Goal: Navigation & Orientation: Find specific page/section

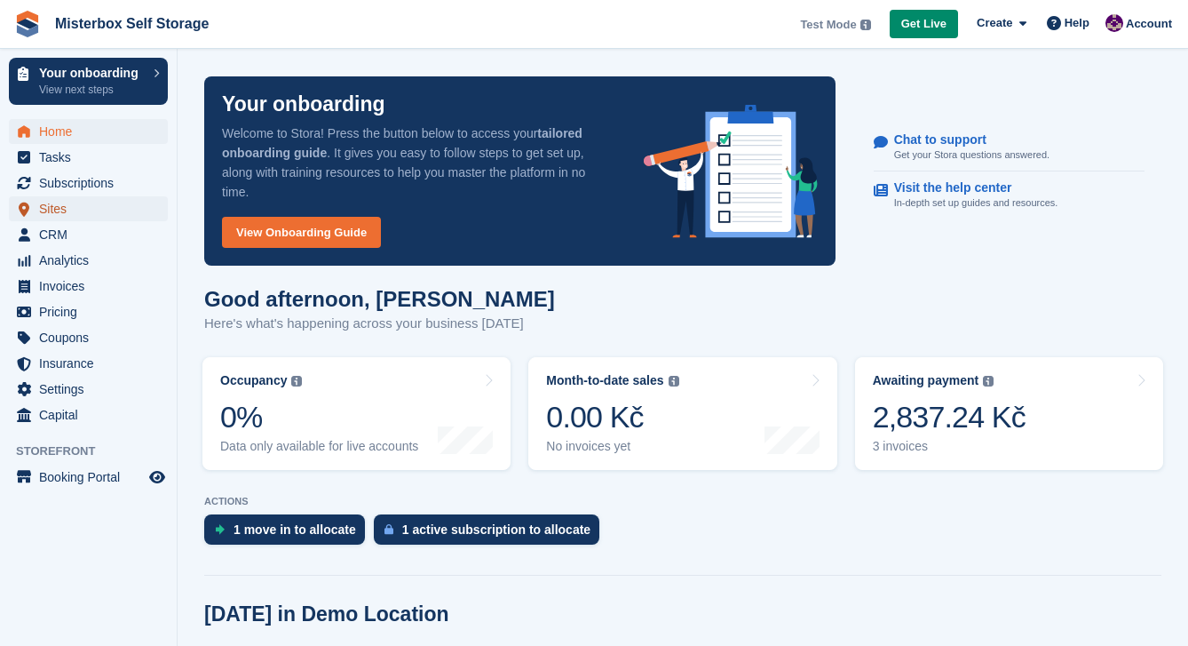
click at [42, 209] on span "Sites" at bounding box center [92, 208] width 107 height 25
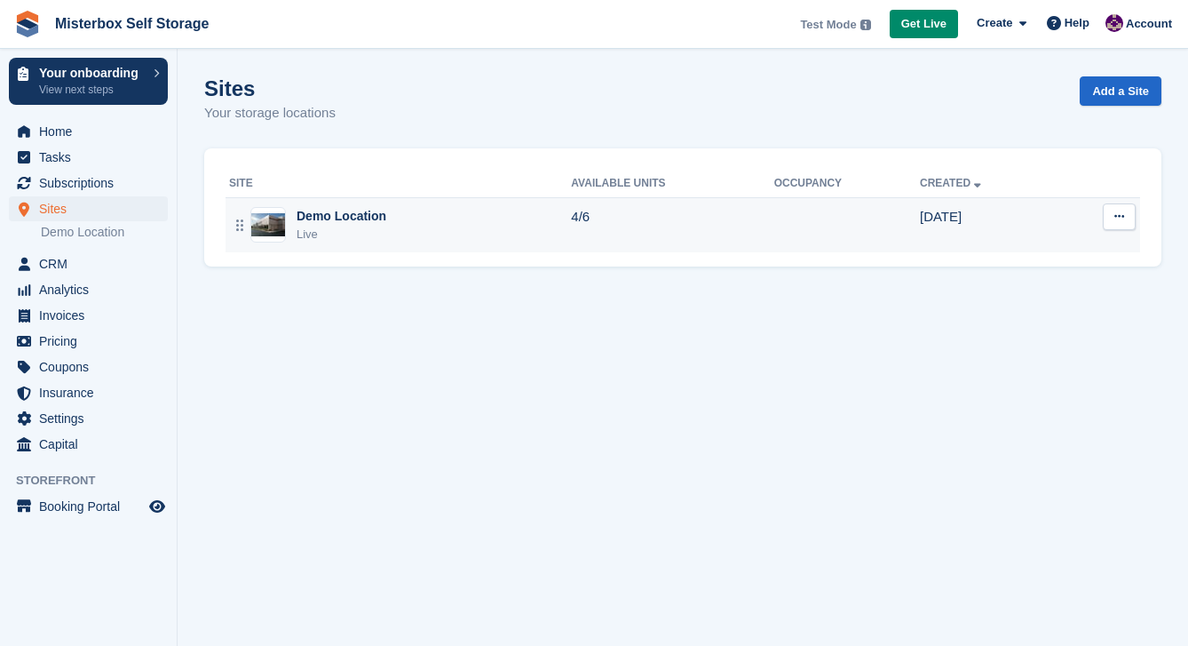
click at [1123, 213] on icon at bounding box center [1119, 216] width 10 height 12
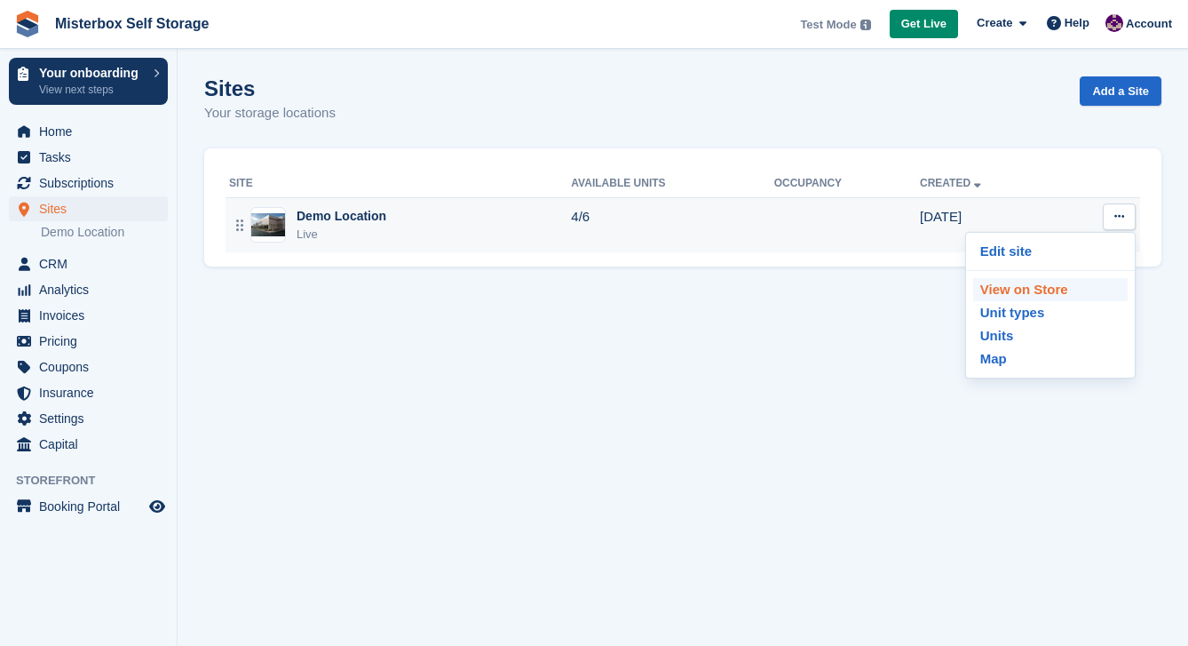
click at [1090, 290] on p "View on Store" at bounding box center [1050, 289] width 154 height 23
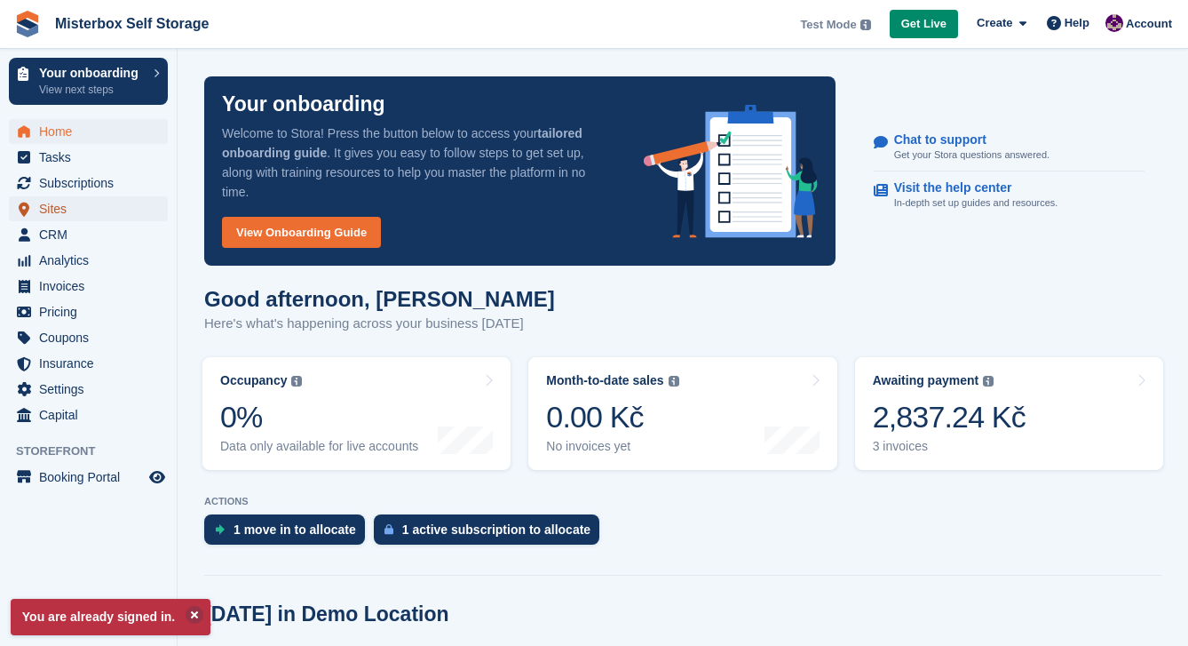
click at [55, 212] on span "Sites" at bounding box center [92, 208] width 107 height 25
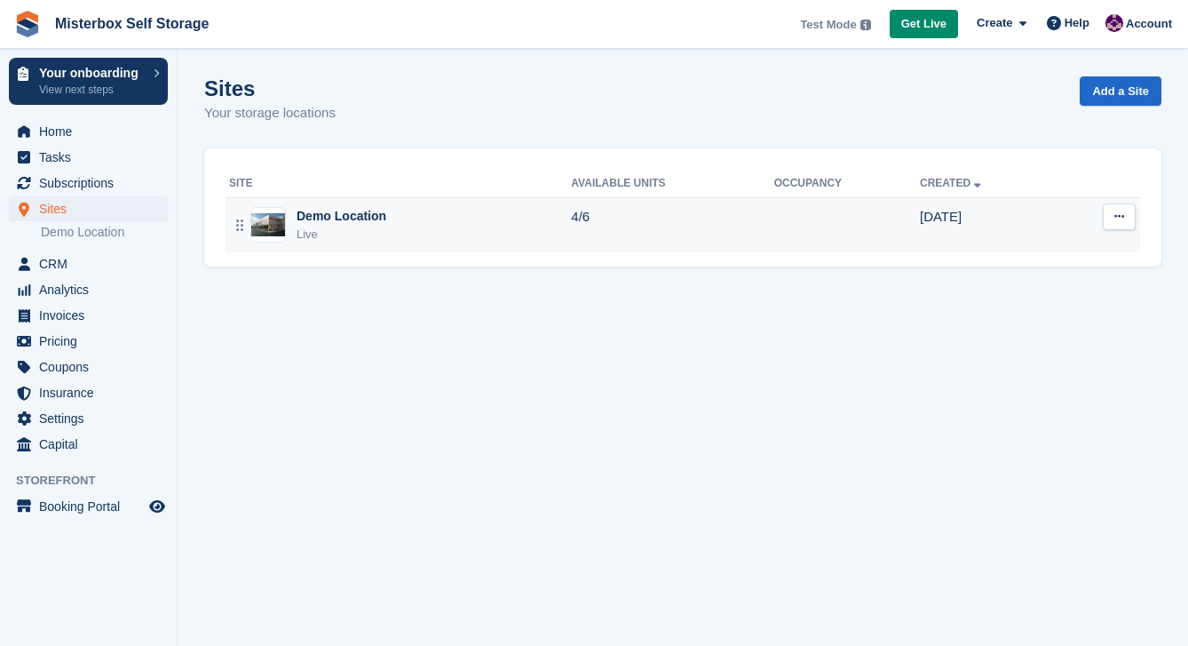
click at [1121, 227] on button at bounding box center [1119, 216] width 33 height 27
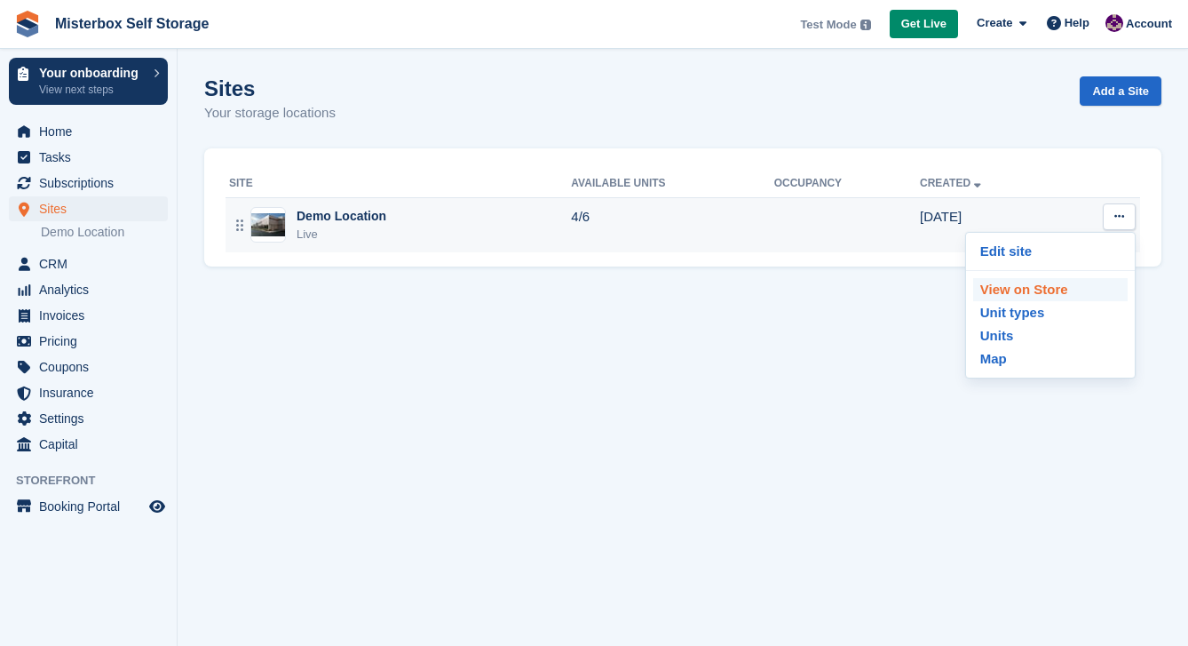
click at [1088, 296] on p "View on Store" at bounding box center [1050, 289] width 154 height 23
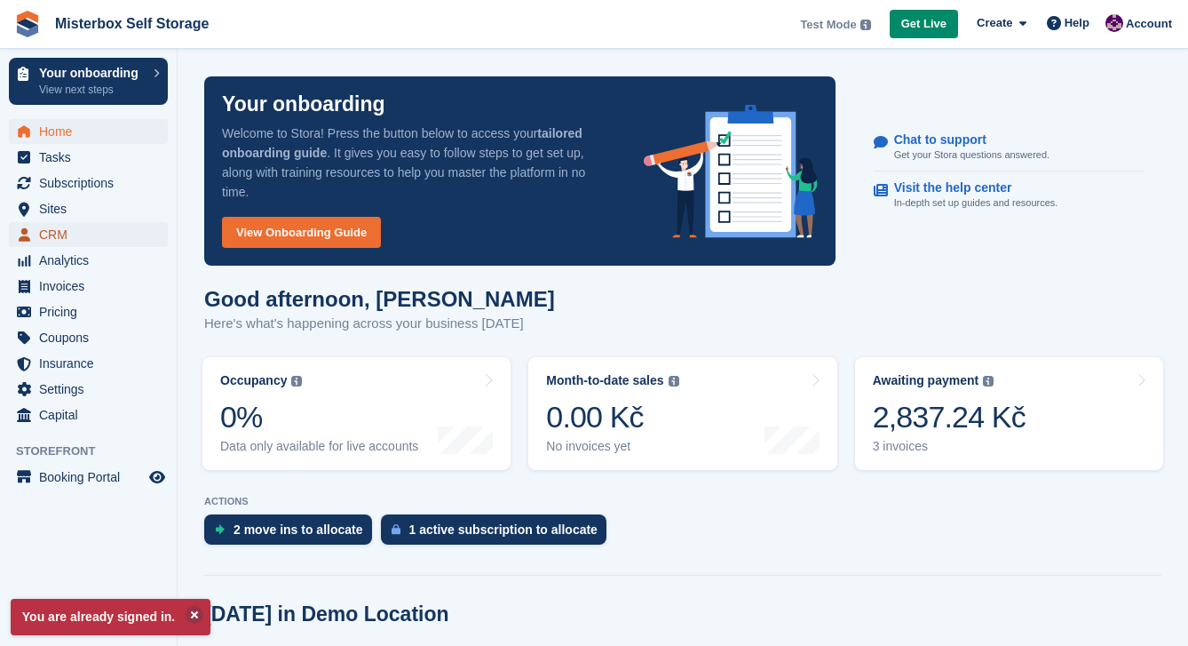
click at [72, 234] on span "CRM" at bounding box center [92, 234] width 107 height 25
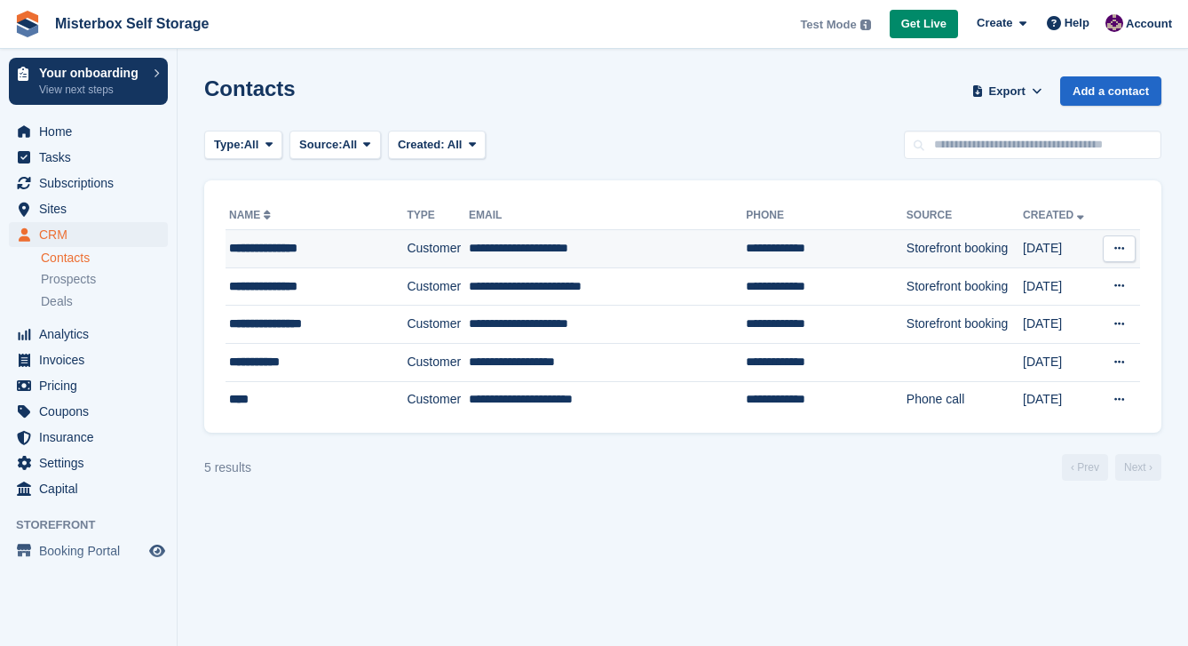
click at [313, 249] on div "**********" at bounding box center [306, 248] width 154 height 19
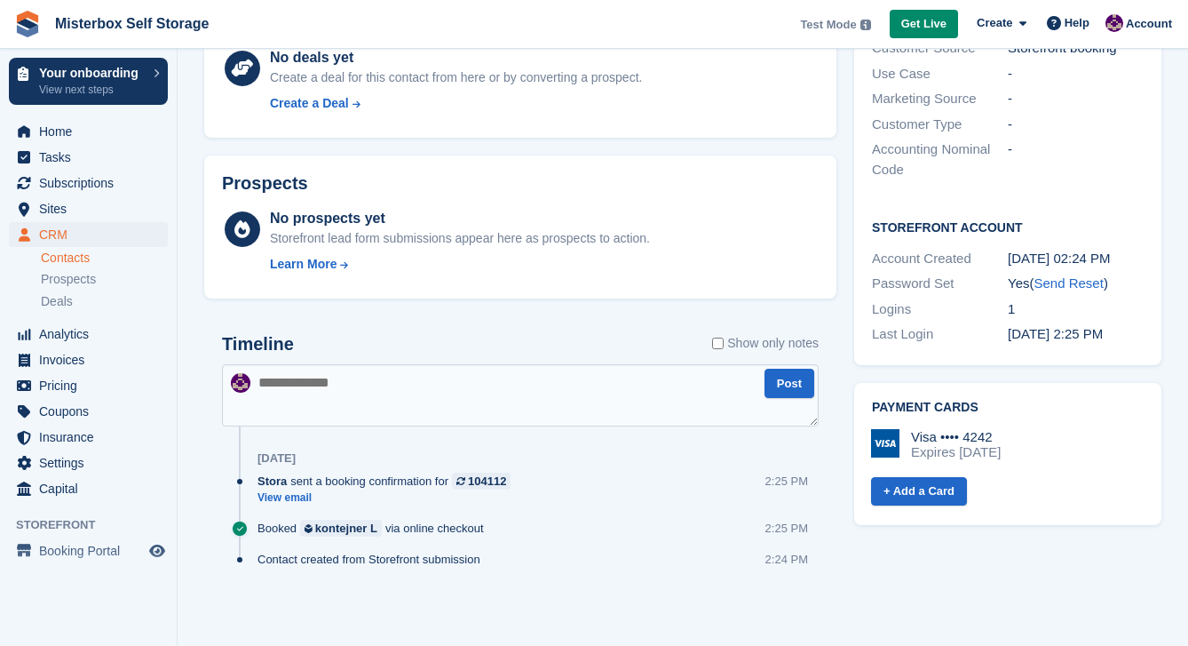
scroll to position [511, 0]
click at [105, 234] on span "CRM" at bounding box center [92, 234] width 107 height 25
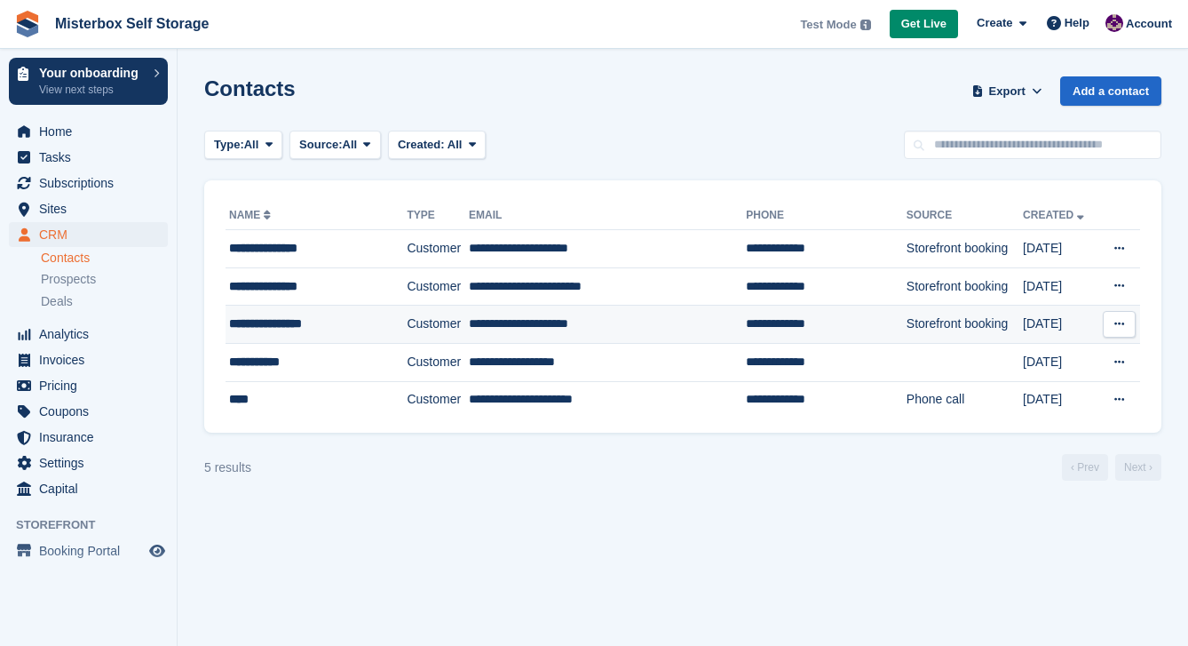
click at [444, 318] on td "Customer" at bounding box center [438, 324] width 62 height 38
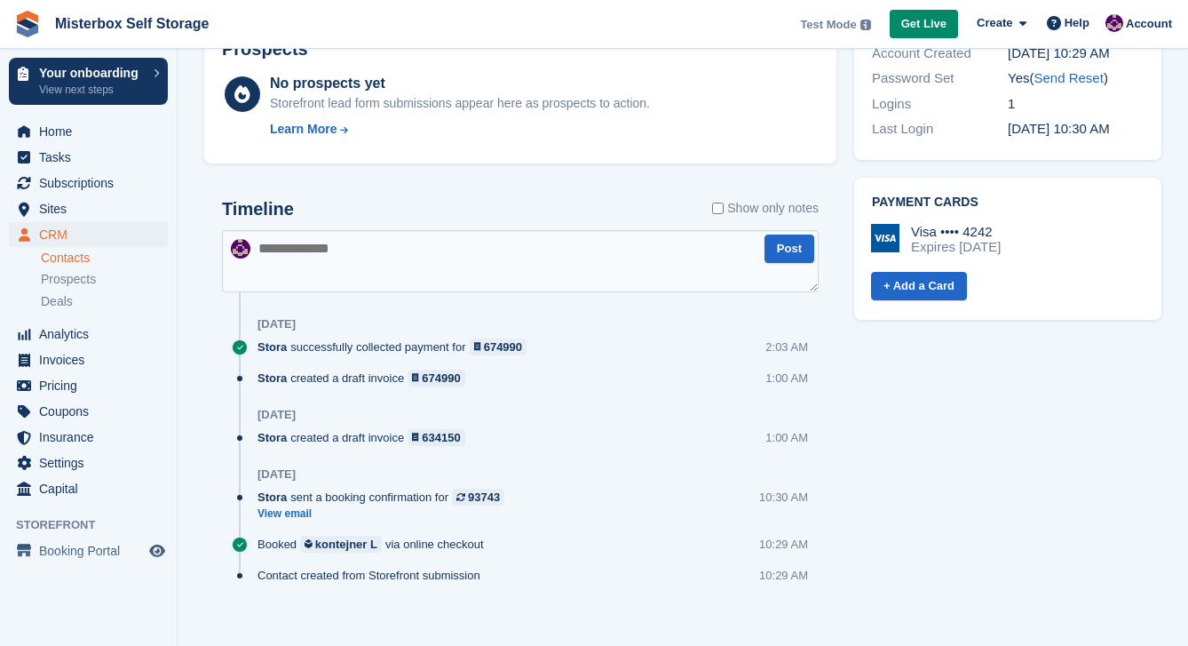
scroll to position [692, 0]
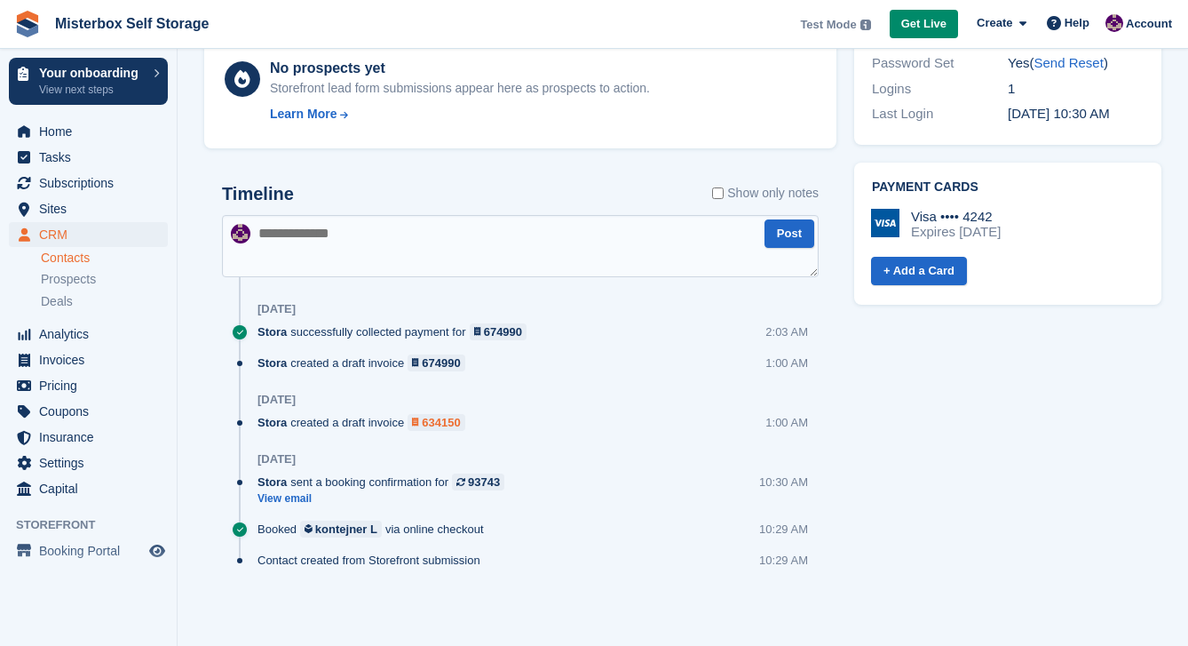
click at [422, 418] on div at bounding box center [417, 421] width 10 height 9
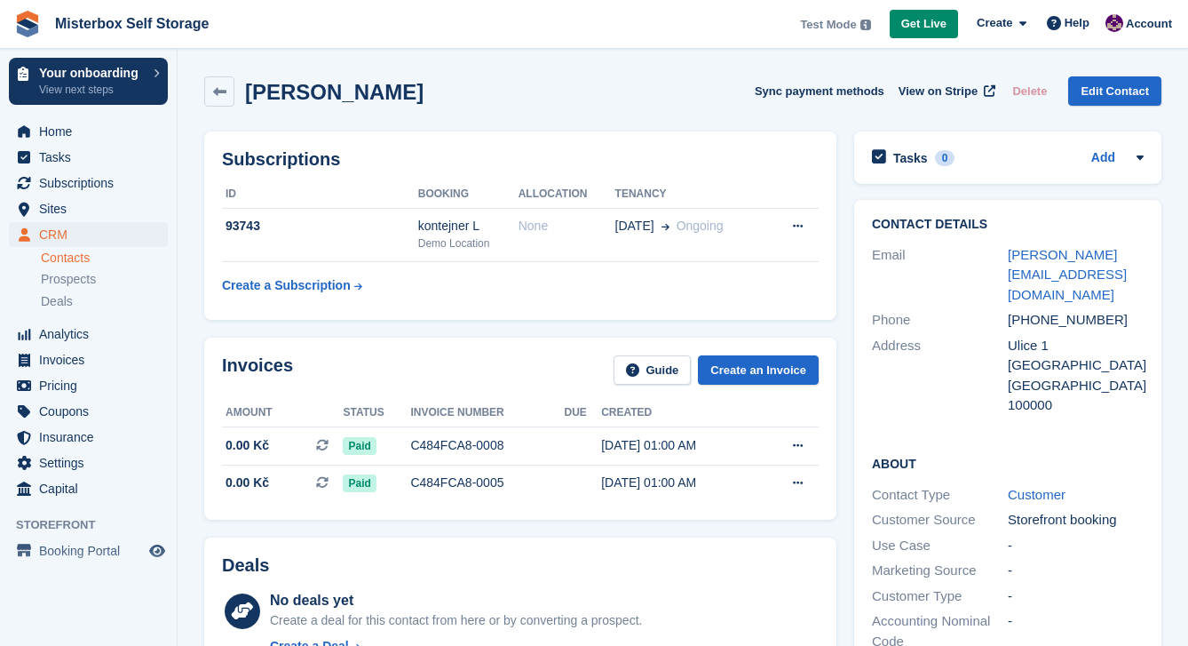
scroll to position [692, 0]
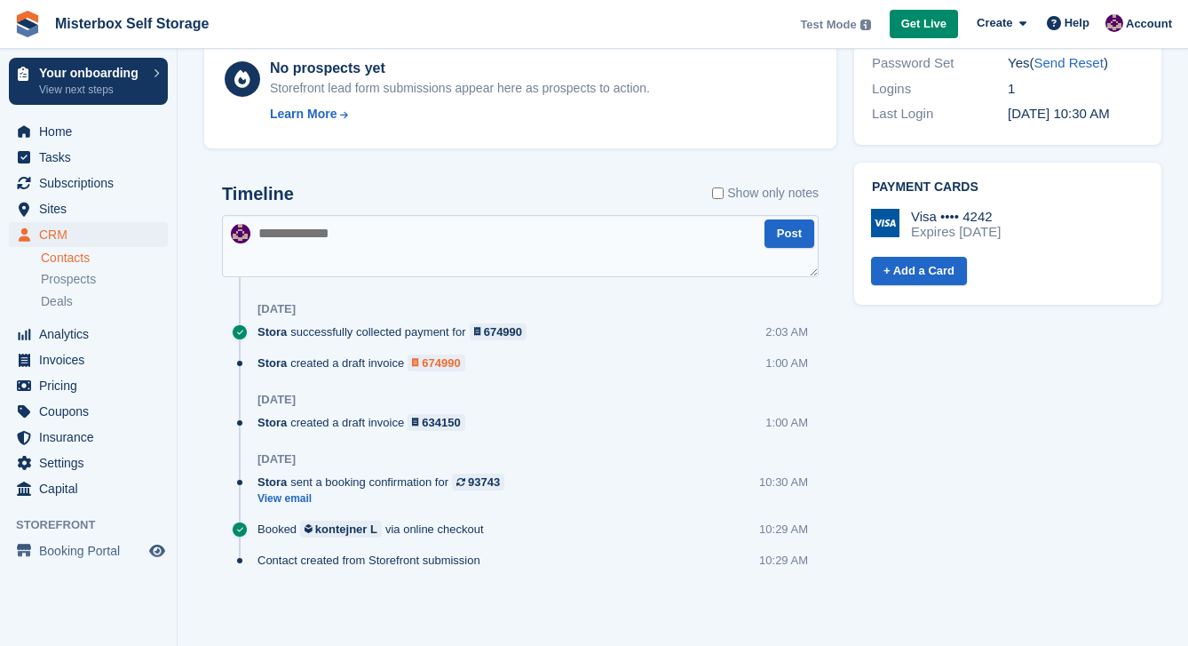
click at [438, 360] on div "674990" at bounding box center [441, 362] width 38 height 17
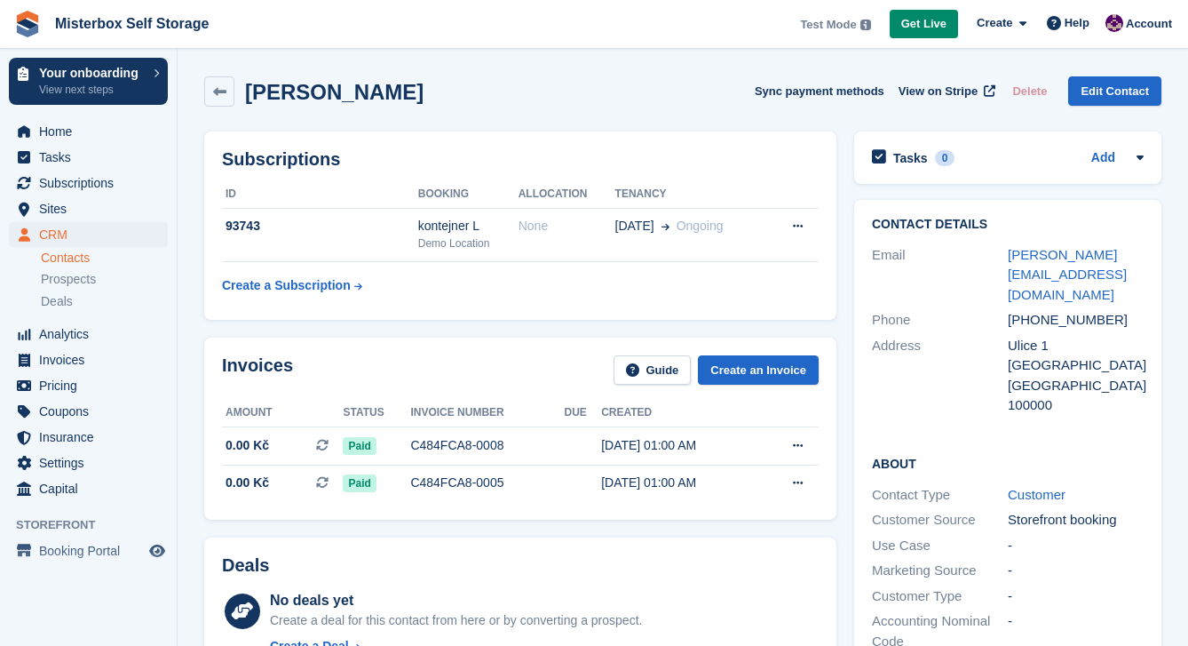
scroll to position [692, 0]
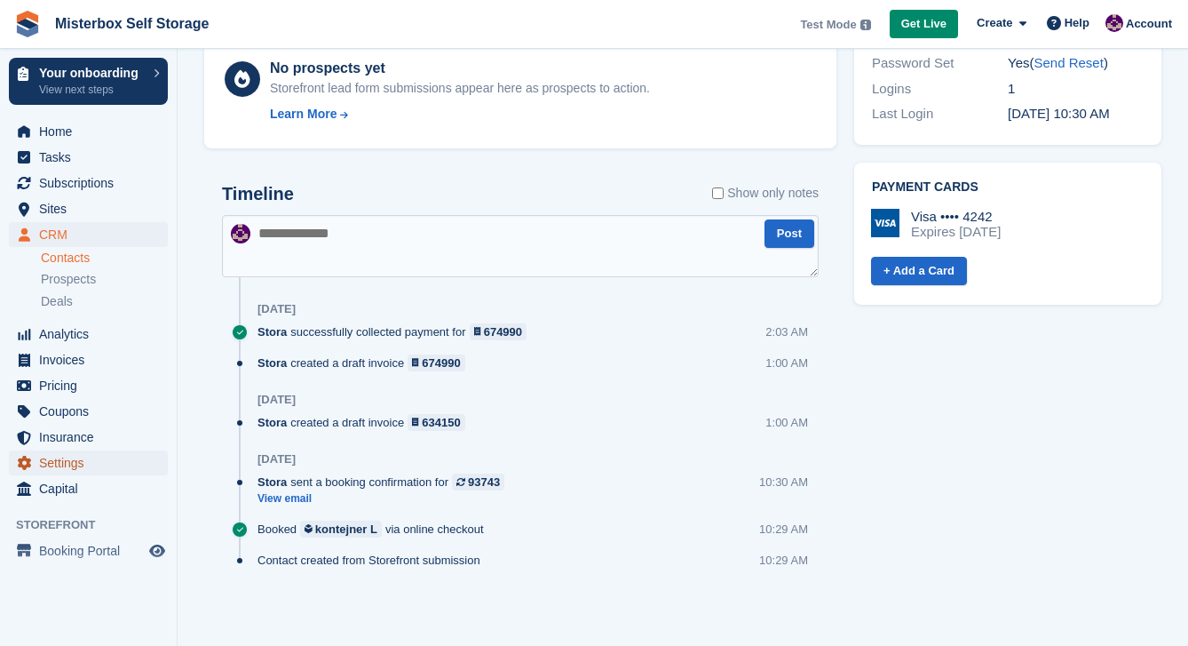
click at [95, 460] on span "Settings" at bounding box center [92, 462] width 107 height 25
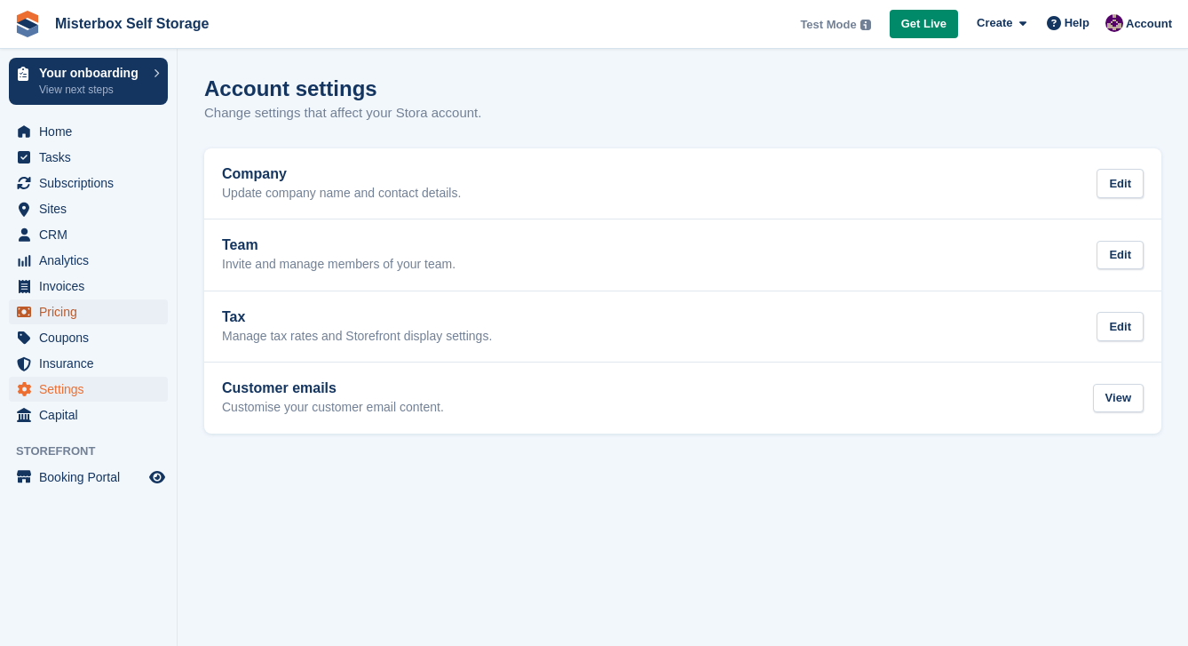
click at [67, 312] on span "Pricing" at bounding box center [92, 311] width 107 height 25
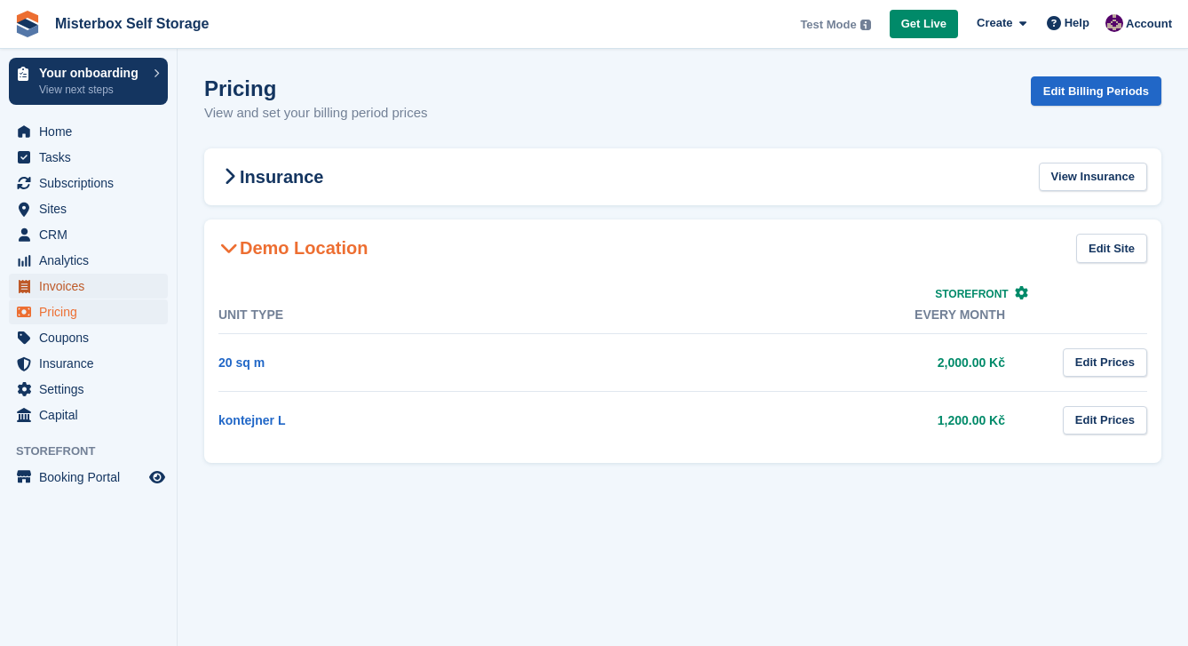
click at [84, 282] on span "Invoices" at bounding box center [92, 285] width 107 height 25
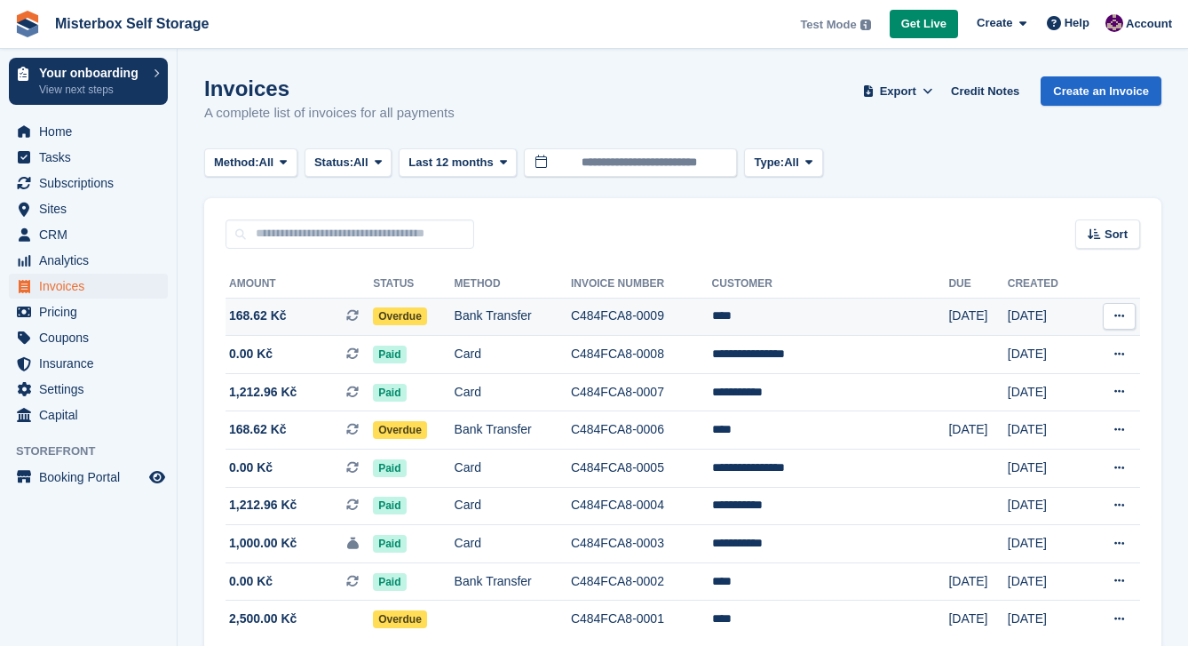
click at [502, 314] on td "Bank Transfer" at bounding box center [513, 316] width 116 height 38
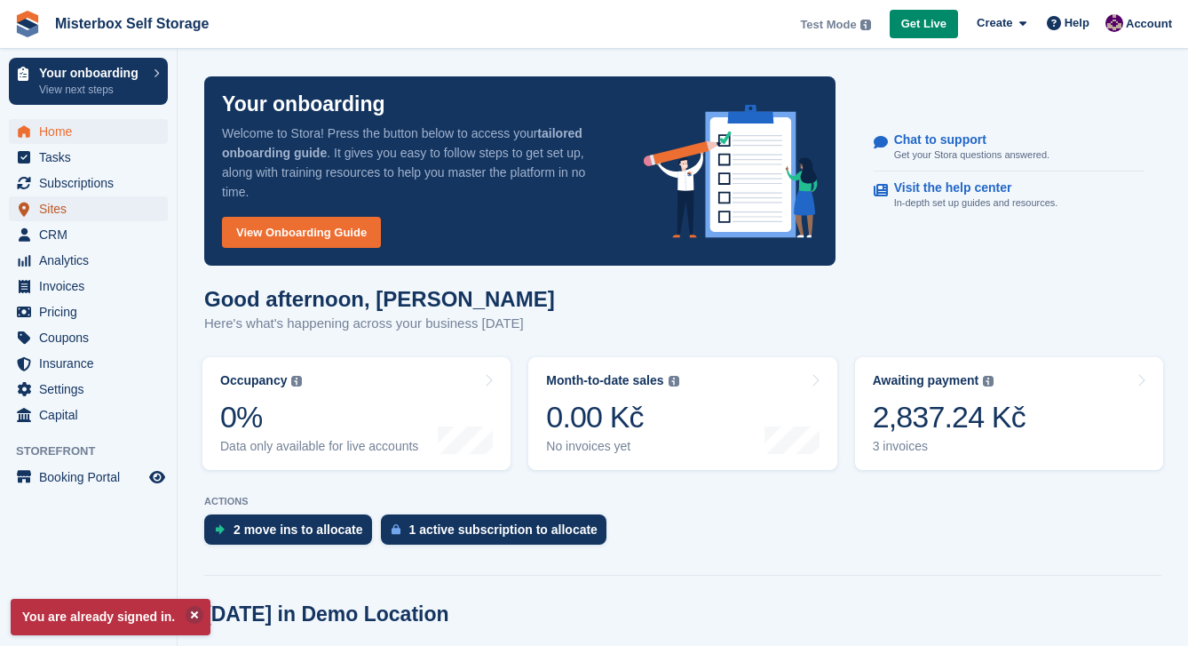
click at [76, 212] on span "Sites" at bounding box center [92, 208] width 107 height 25
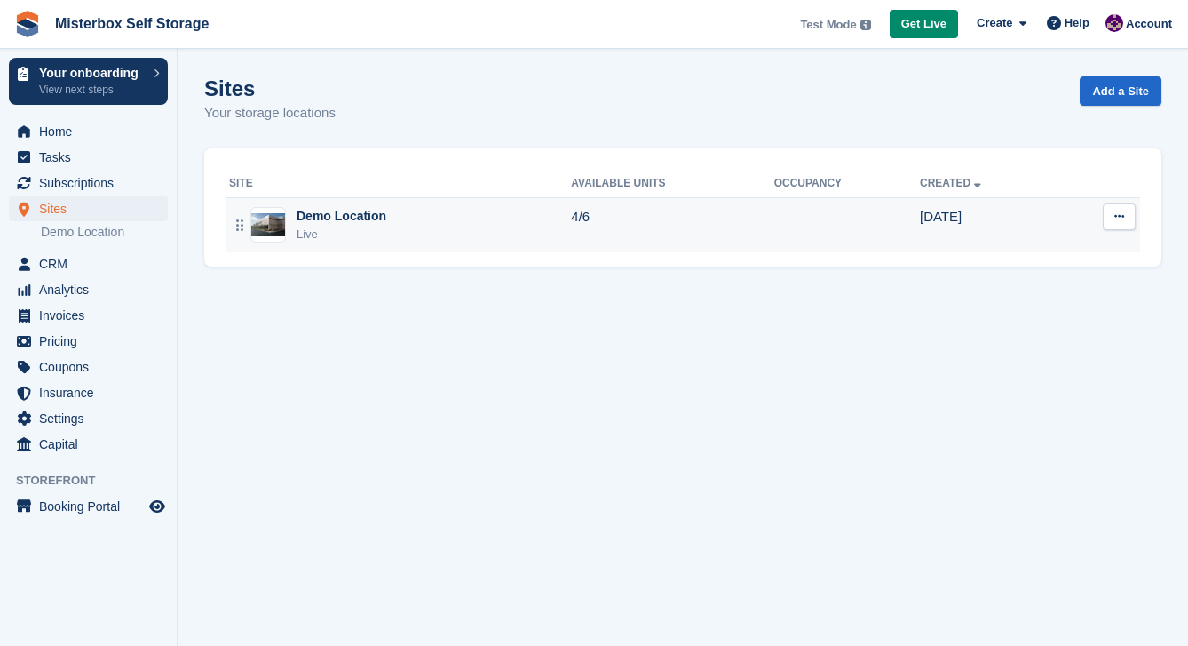
click at [1121, 226] on button at bounding box center [1119, 216] width 33 height 27
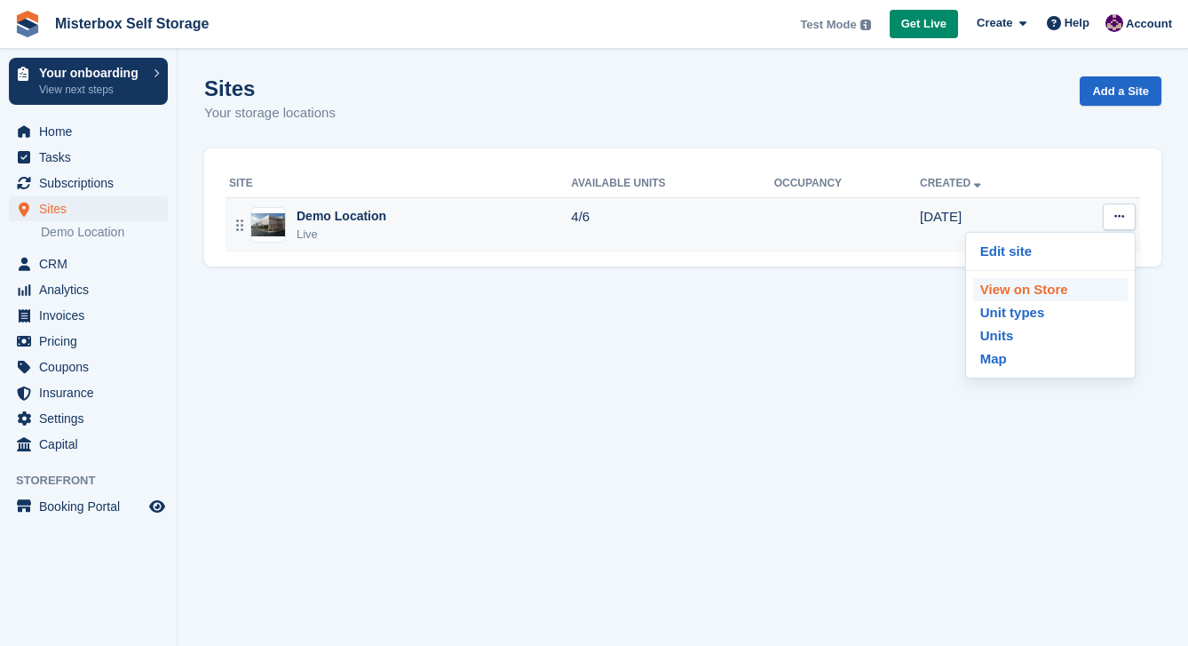
click at [1081, 288] on p "View on Store" at bounding box center [1050, 289] width 154 height 23
